Goal: Navigation & Orientation: Find specific page/section

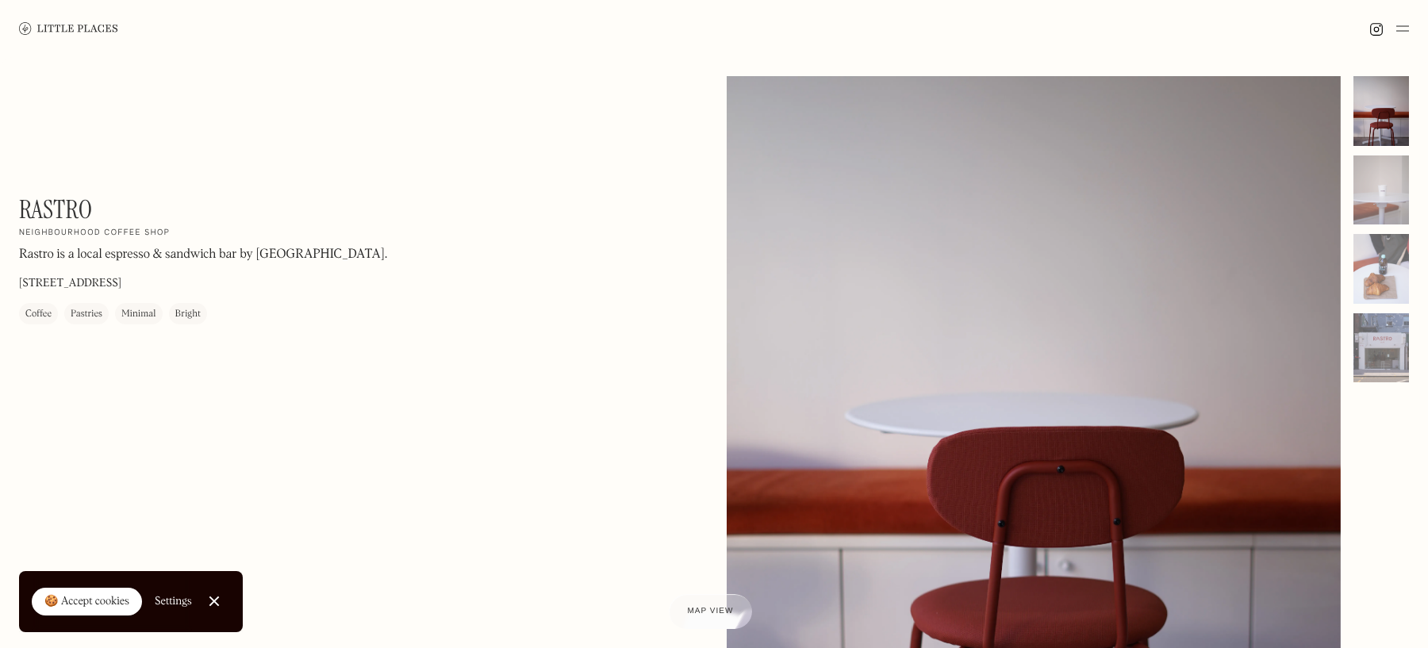
click at [1404, 28] on img at bounding box center [1402, 28] width 13 height 19
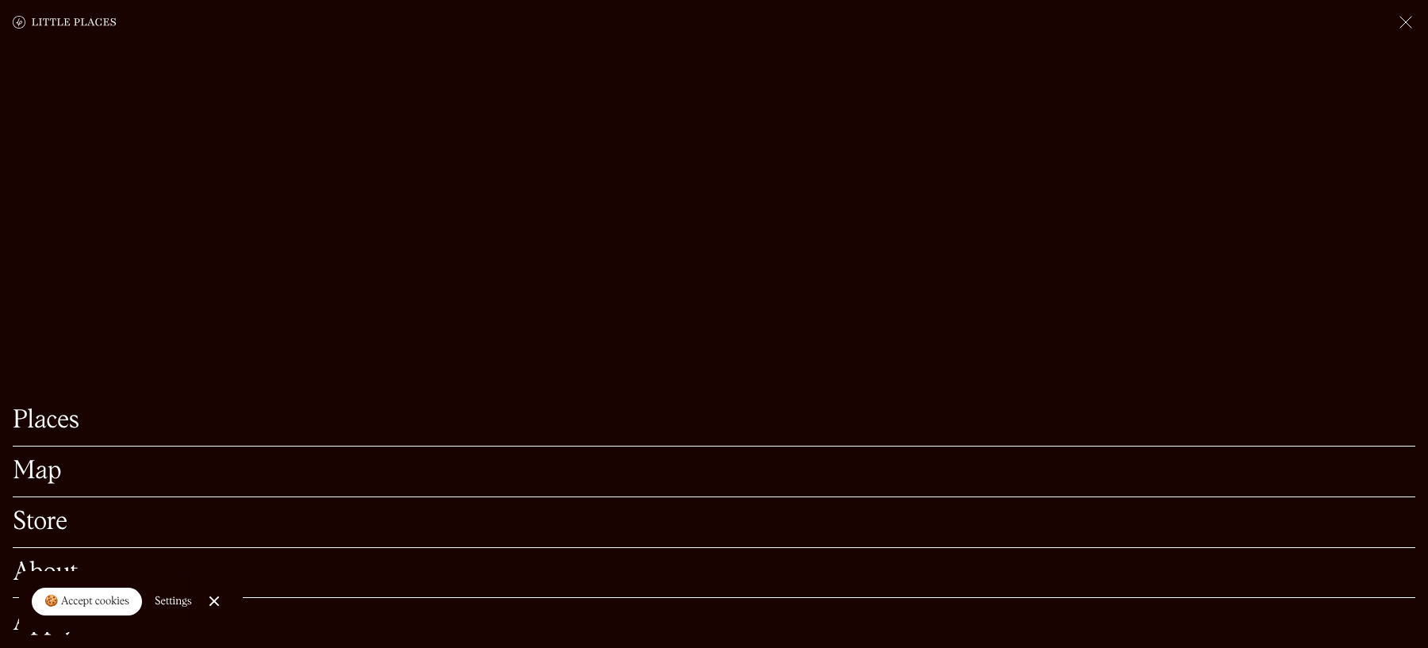
scroll to position [171, 0]
click at [206, 601] on link "Close Cookie Popup" at bounding box center [214, 601] width 32 height 32
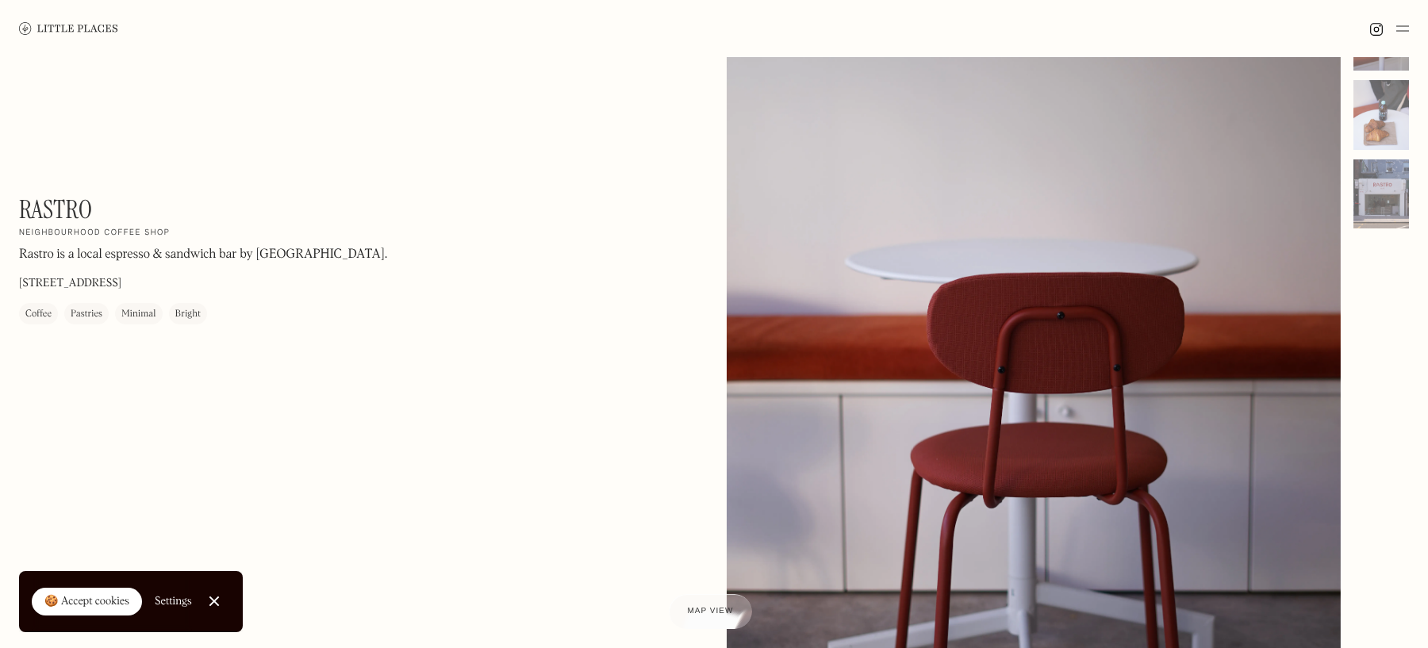
scroll to position [3, 0]
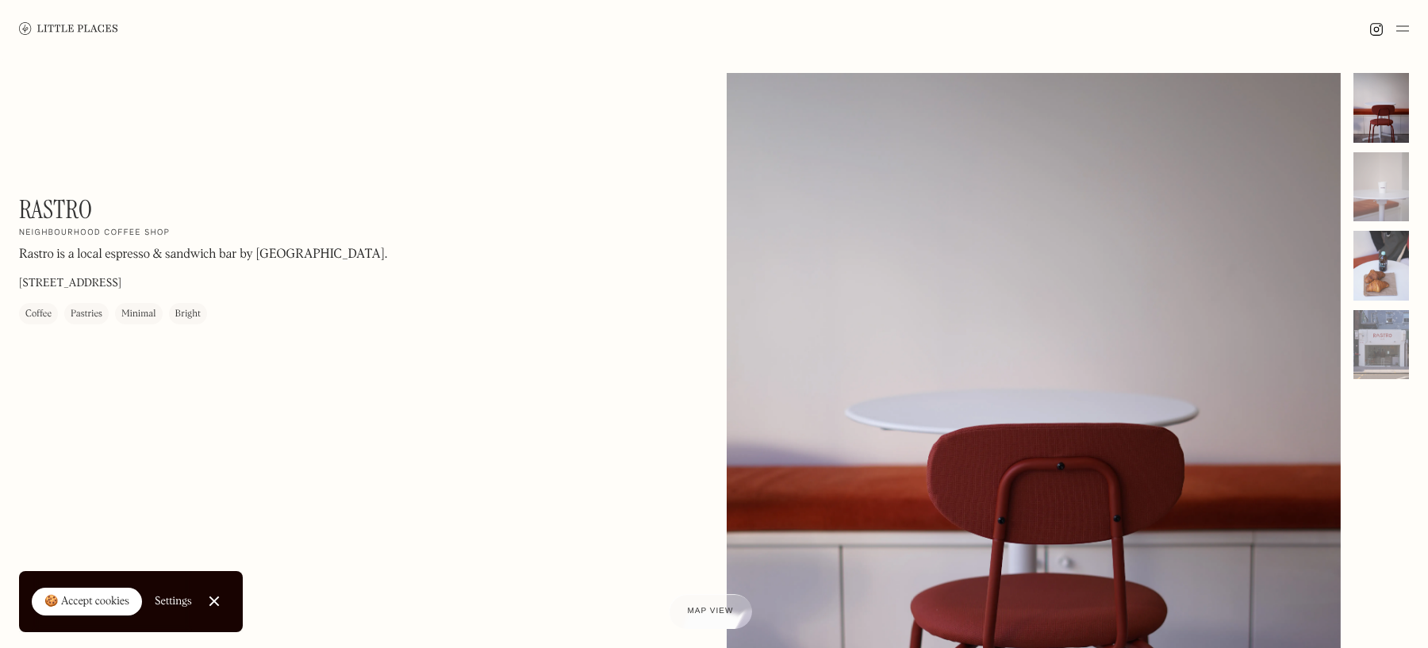
click at [1375, 275] on div at bounding box center [1381, 266] width 56 height 70
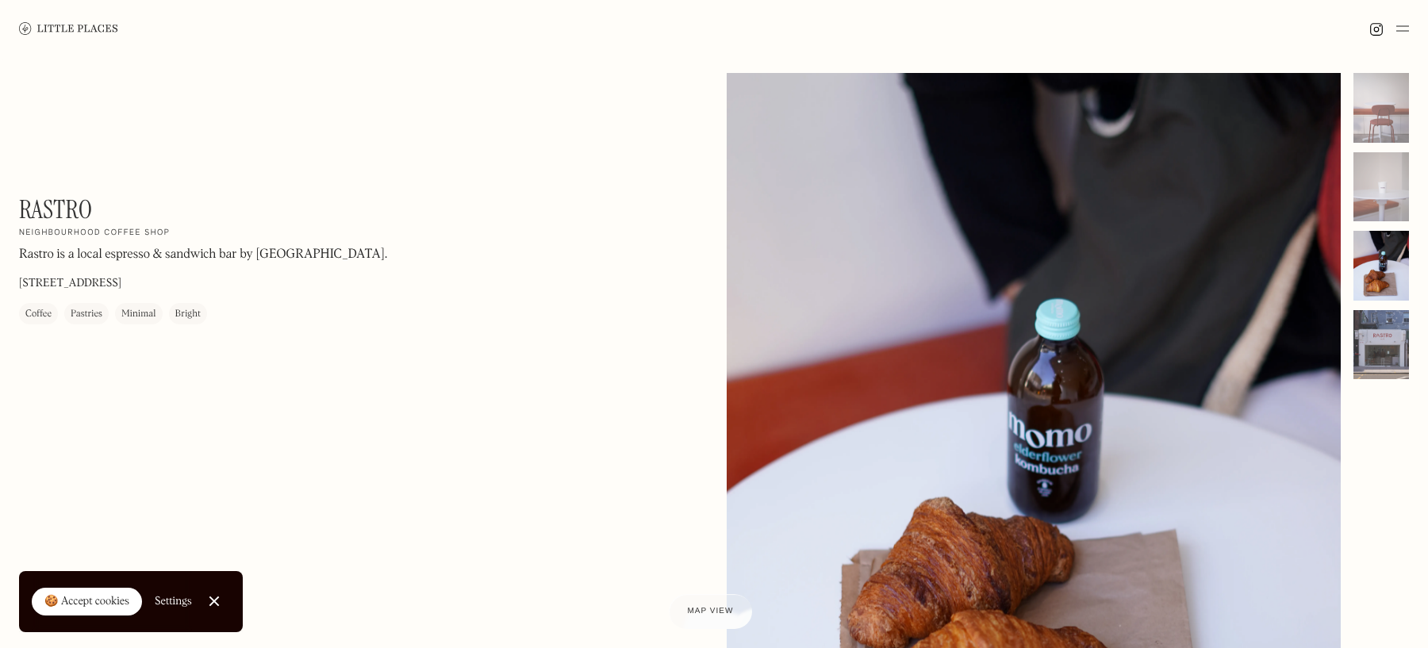
click at [1379, 332] on div at bounding box center [1381, 345] width 56 height 70
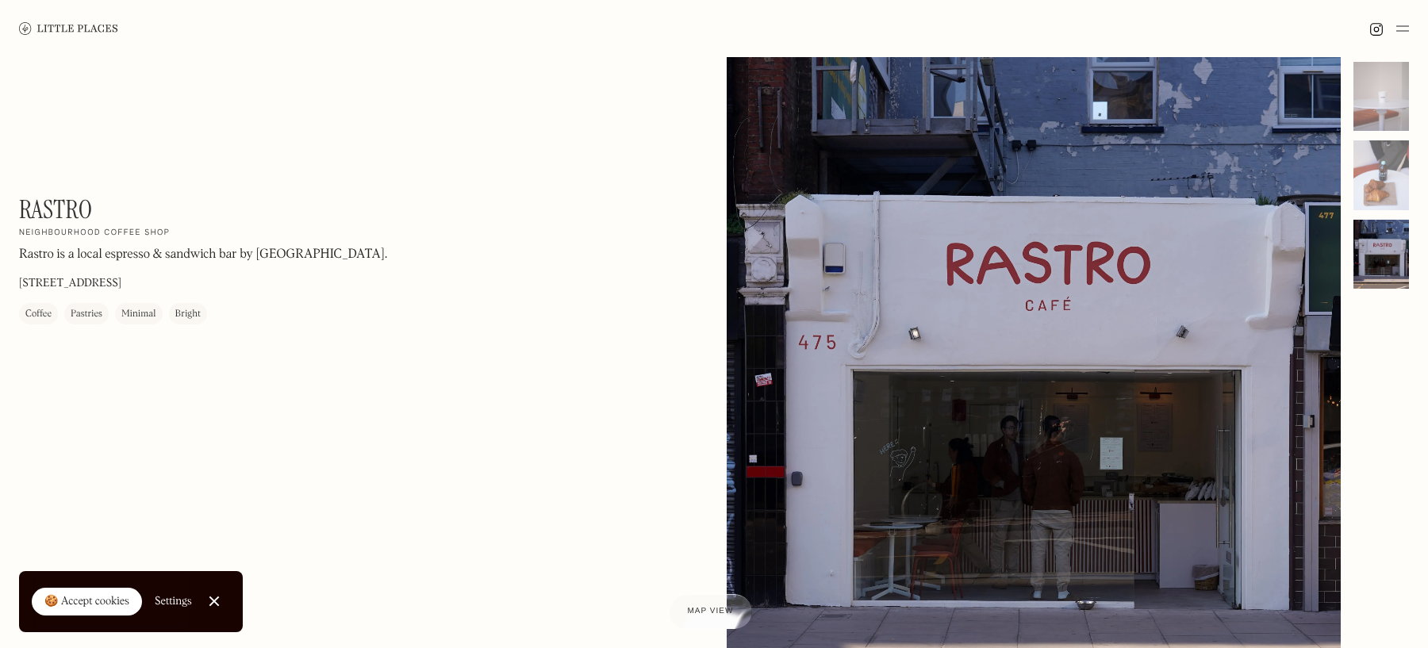
scroll to position [177, 0]
